Goal: Task Accomplishment & Management: Use online tool/utility

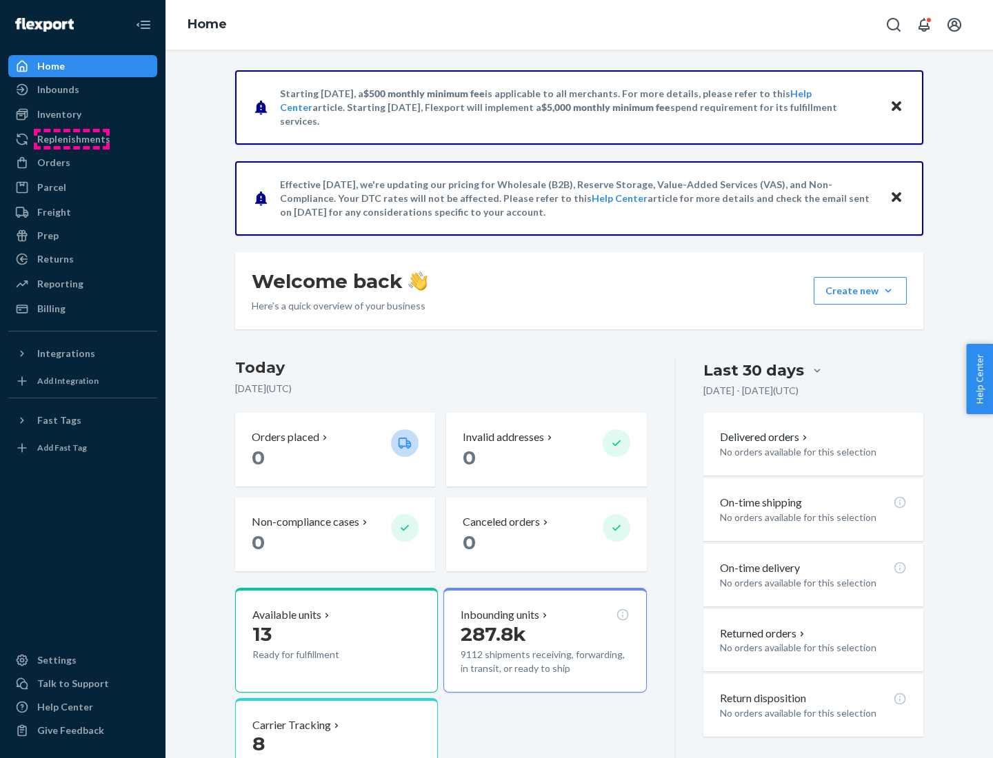
click at [72, 139] on div "Replenishments" at bounding box center [73, 139] width 73 height 14
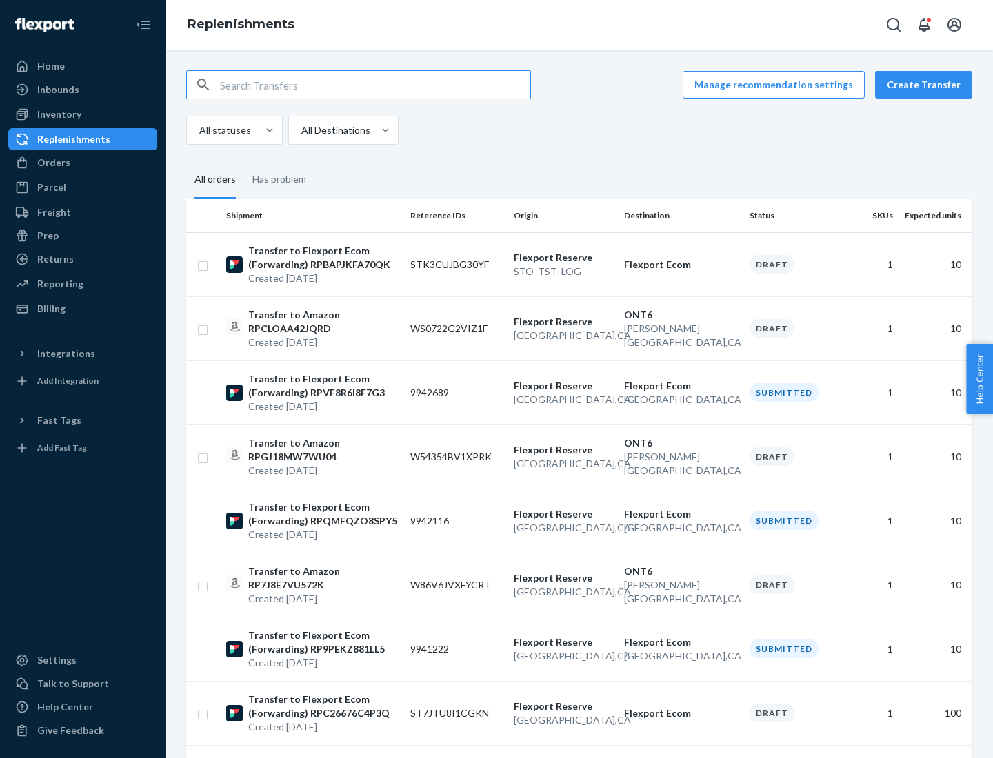
click at [927, 85] on button "Create Transfer" at bounding box center [923, 85] width 97 height 28
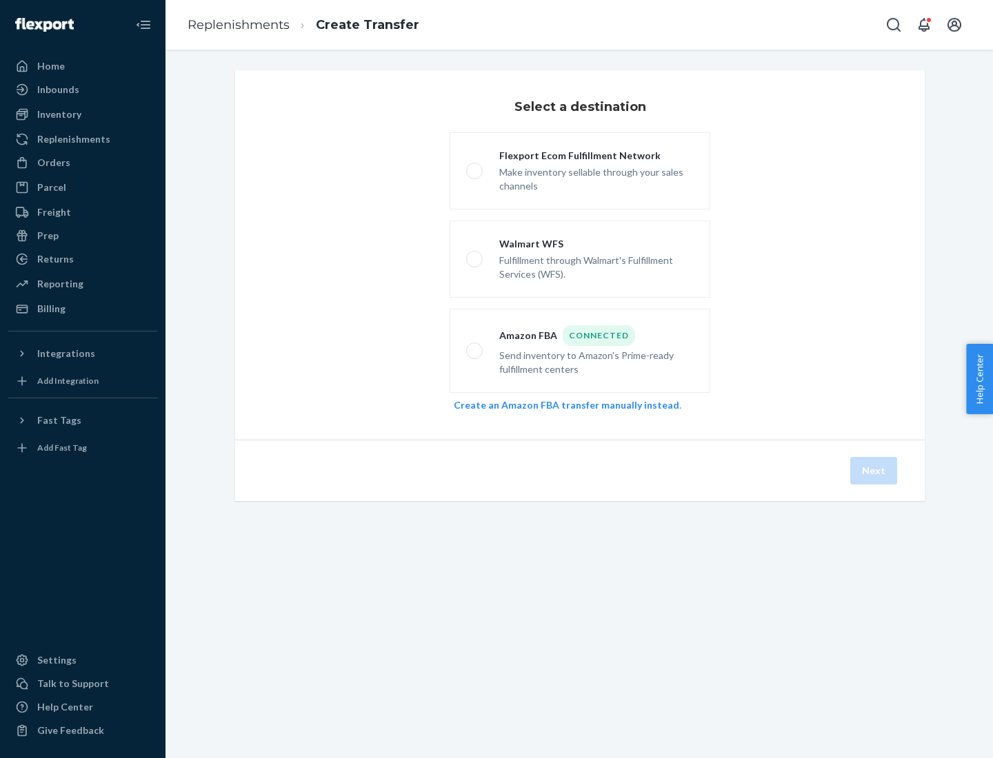
click at [559, 405] on link "Create an Amazon FBA transfer manually instead" at bounding box center [566, 405] width 225 height 12
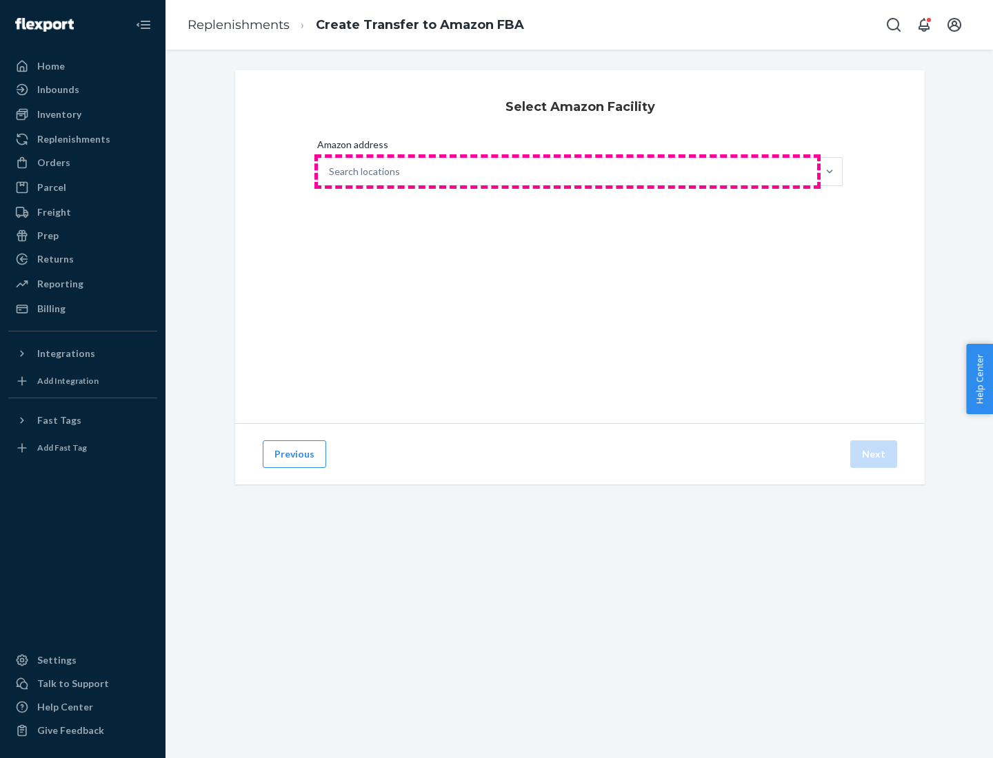
click at [567, 172] on div "Search locations" at bounding box center [567, 172] width 499 height 28
click at [330, 172] on input "Amazon address Search locations" at bounding box center [329, 172] width 1 height 14
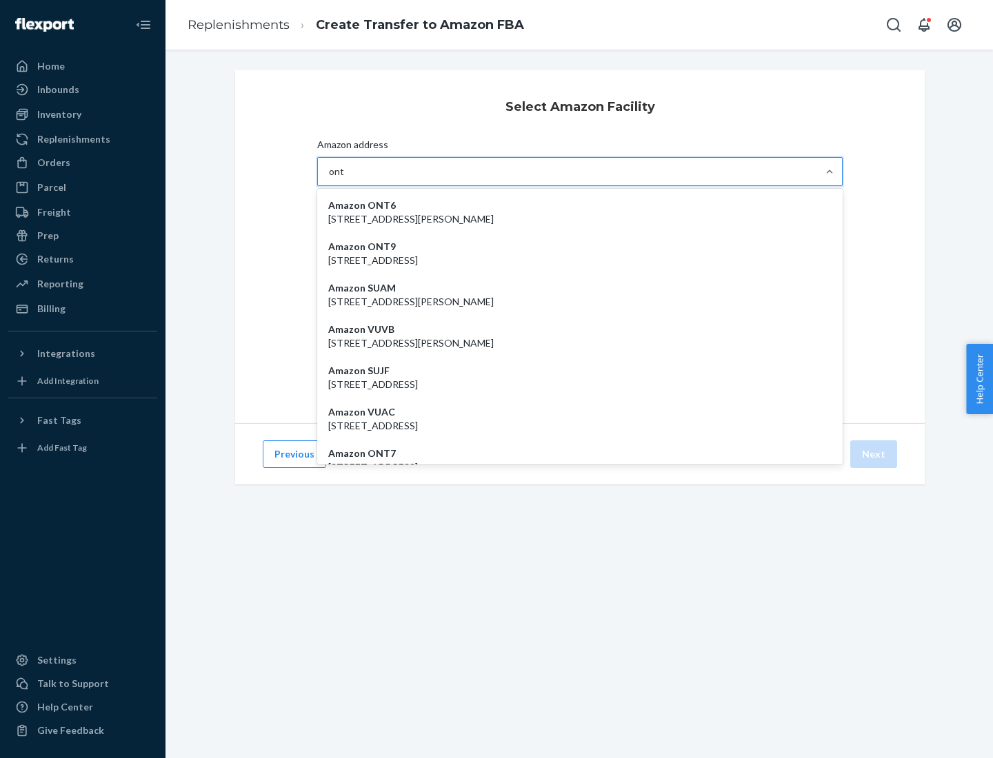
type input "ont6"
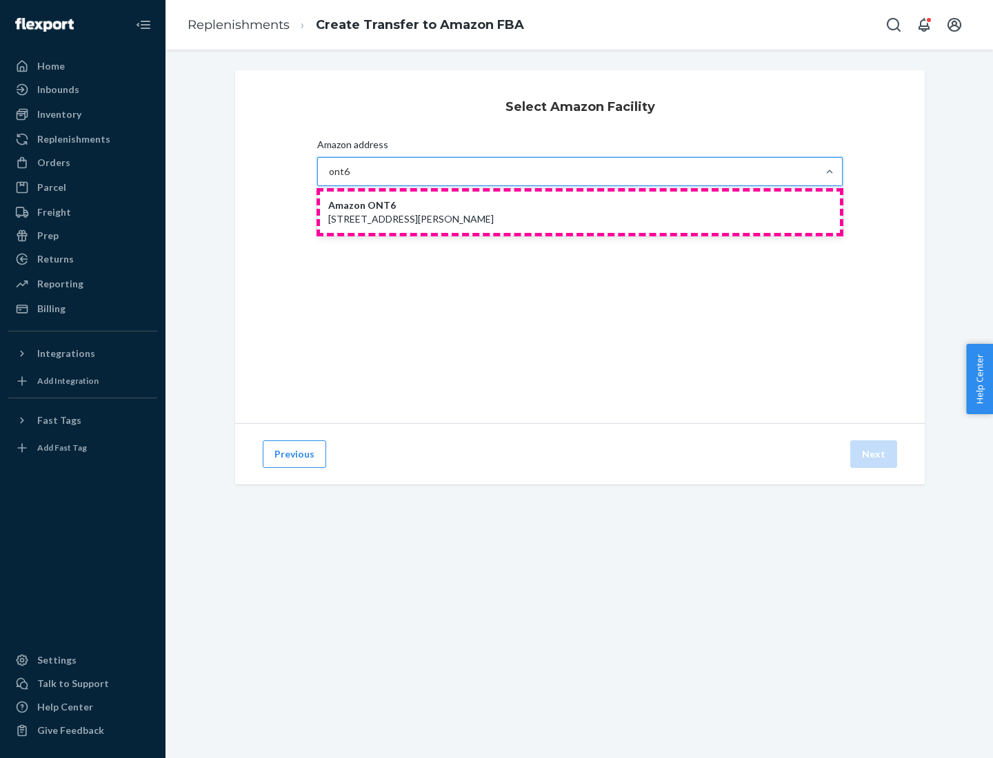
click at [580, 212] on p "[STREET_ADDRESS][PERSON_NAME]" at bounding box center [579, 219] width 503 height 14
click at [350, 179] on input "ont6" at bounding box center [339, 172] width 21 height 14
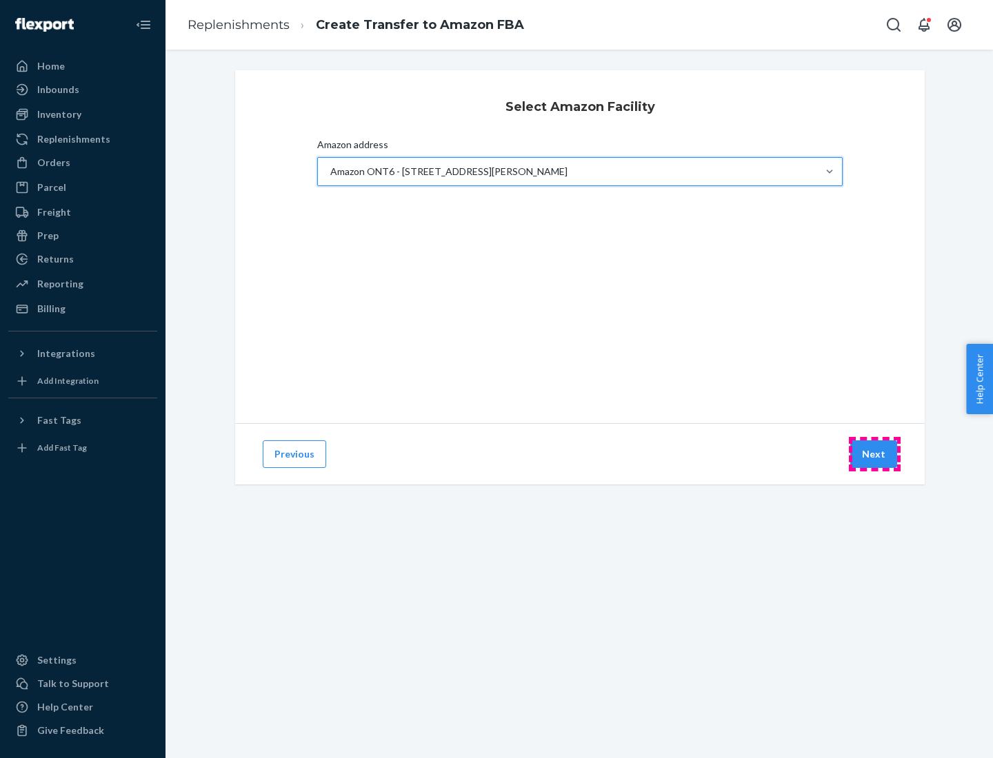
click at [874, 454] on button "Next" at bounding box center [873, 455] width 47 height 28
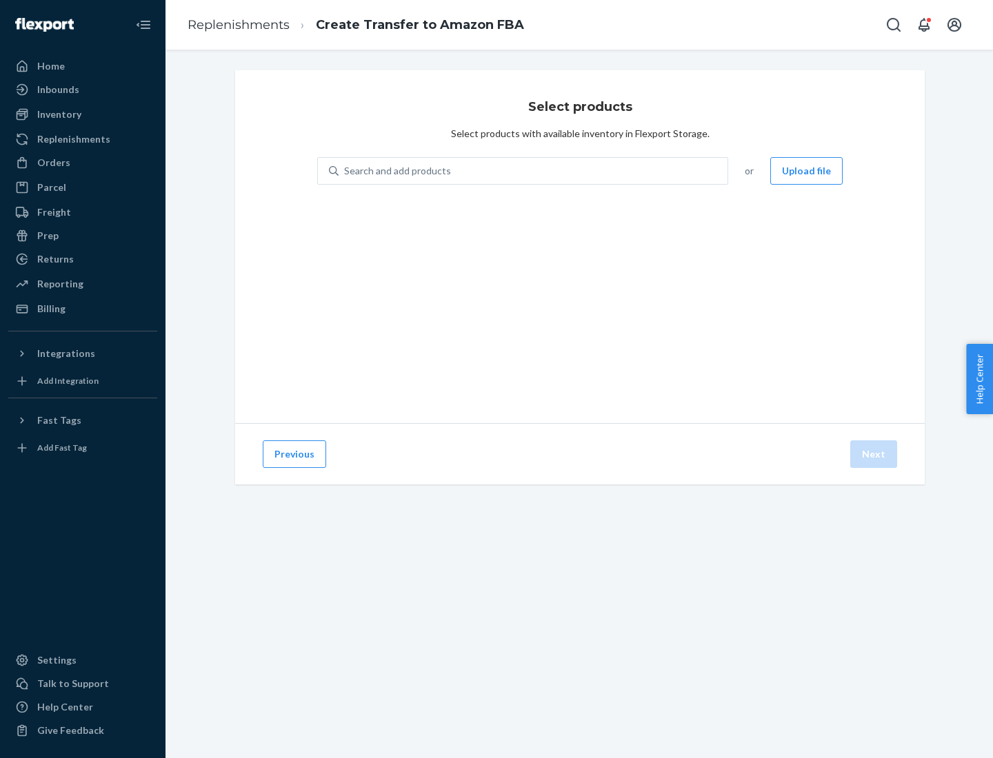
click at [396, 171] on div "Search and add products" at bounding box center [397, 171] width 107 height 14
click at [345, 171] on input "Search and add products" at bounding box center [344, 171] width 1 height 14
type input "test"
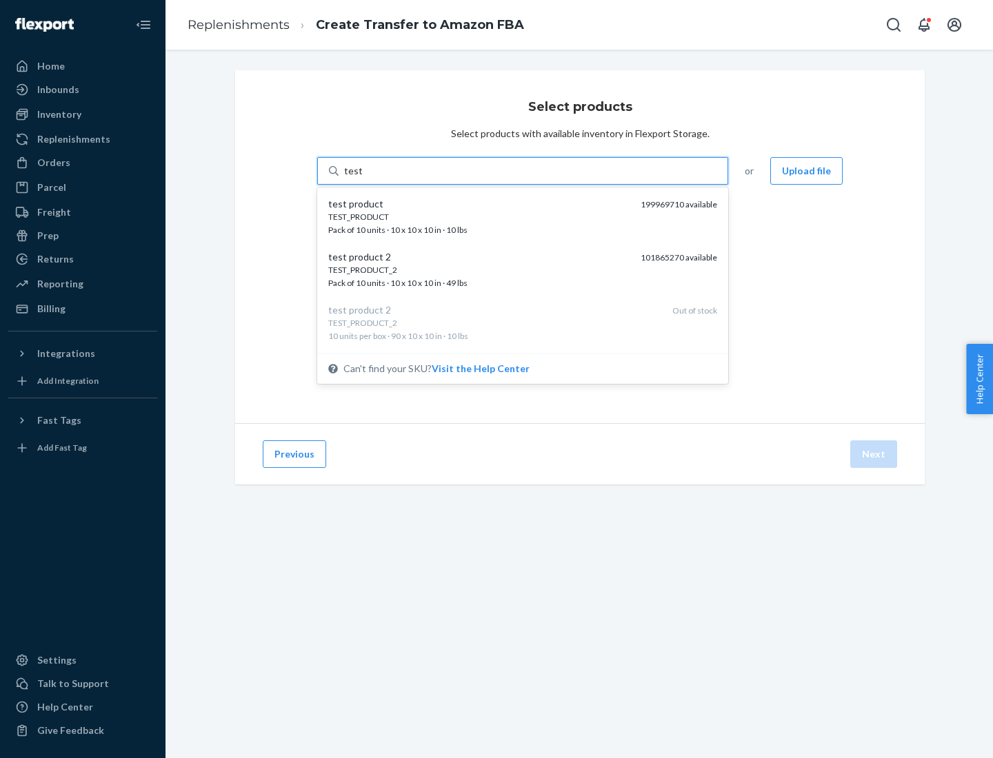
scroll to position [7, 0]
click at [479, 270] on div "TEST_PRODUCT_2 Pack of 10 units · 10 x 10 x 10 in · 49 lbs" at bounding box center [478, 270] width 301 height 26
click at [362, 178] on input "test" at bounding box center [353, 171] width 18 height 14
